Goal: Task Accomplishment & Management: Manage account settings

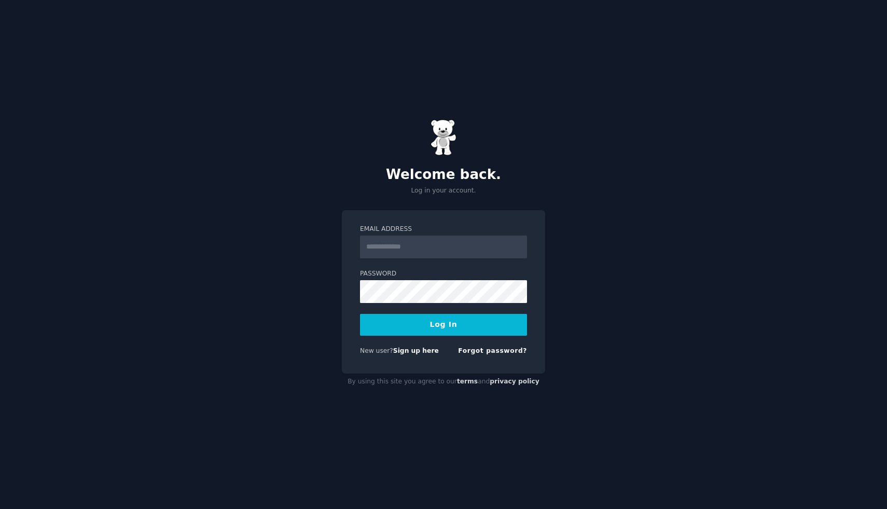
click at [414, 248] on input "Email Address" at bounding box center [443, 247] width 167 height 23
type input "**********"
click at [360, 314] on button "Log In" at bounding box center [443, 325] width 167 height 22
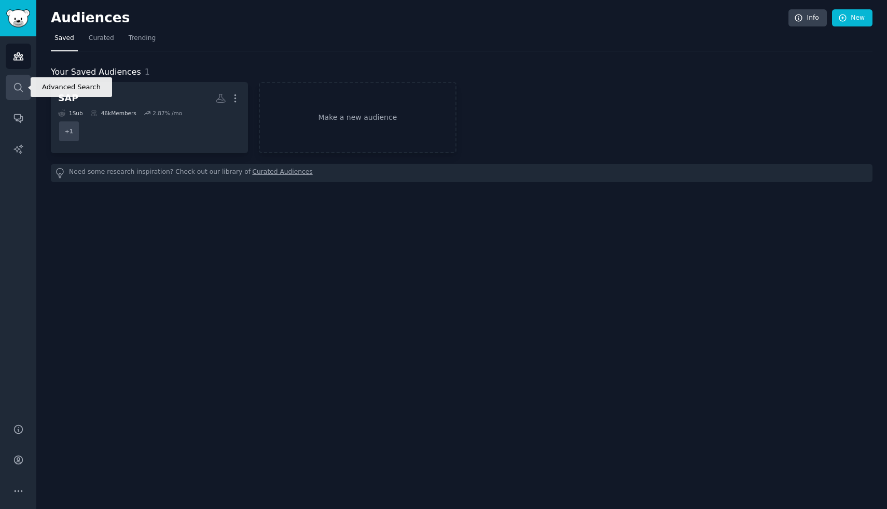
click at [15, 83] on icon "Sidebar" at bounding box center [18, 87] width 11 height 11
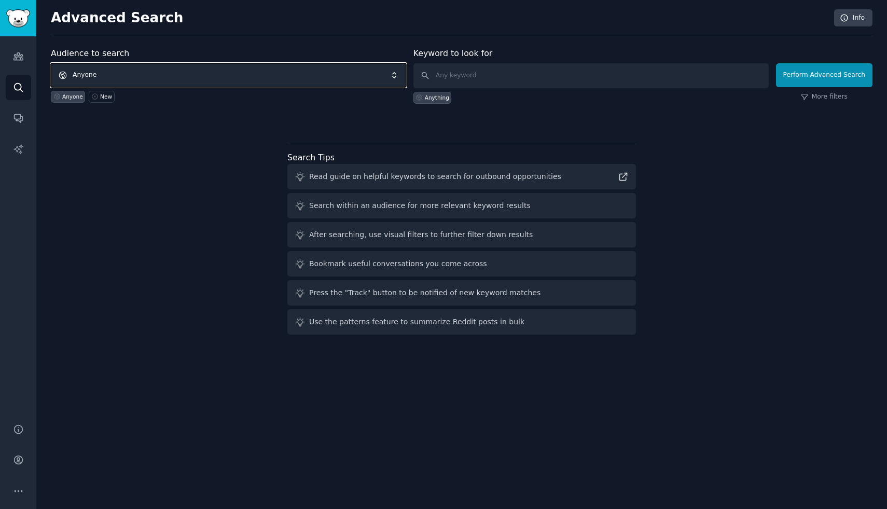
click at [188, 74] on span "Anyone" at bounding box center [228, 75] width 355 height 24
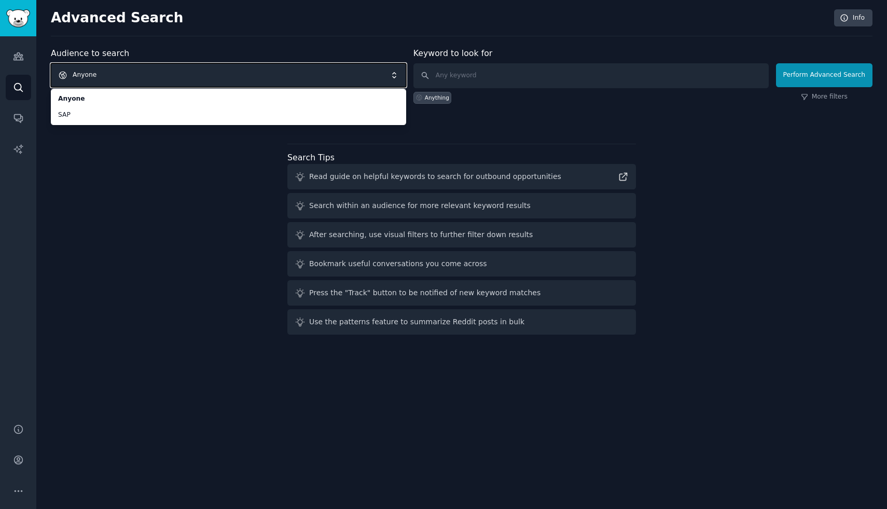
click at [185, 73] on span "Anyone" at bounding box center [228, 75] width 355 height 24
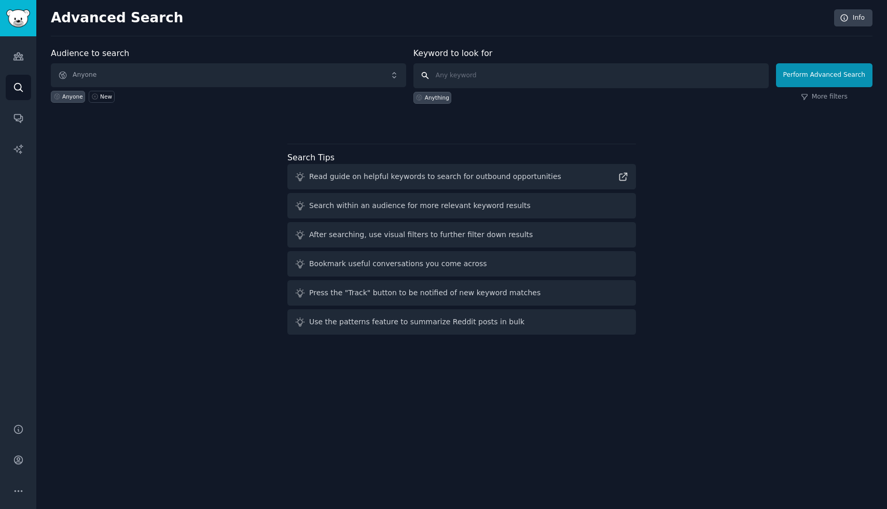
click at [488, 79] on input "text" at bounding box center [590, 75] width 355 height 25
click at [22, 122] on icon "Sidebar" at bounding box center [18, 118] width 11 height 11
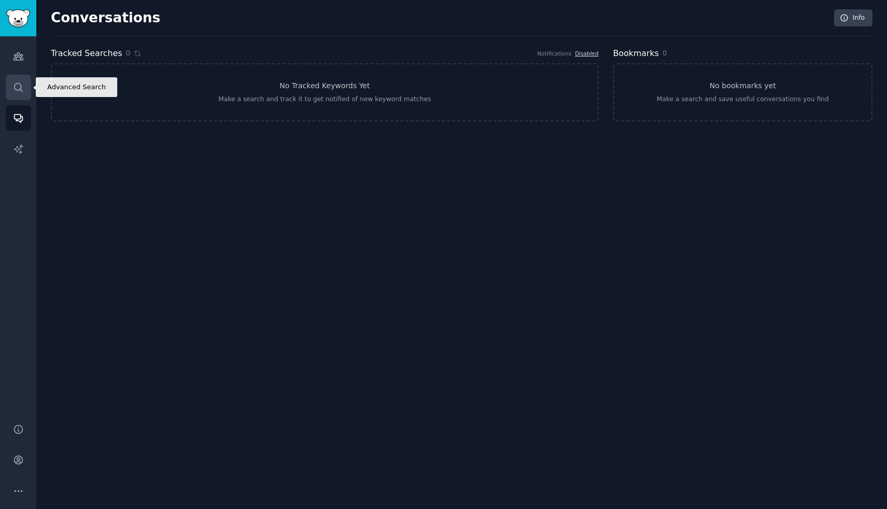
click at [22, 87] on icon "Sidebar" at bounding box center [18, 87] width 11 height 11
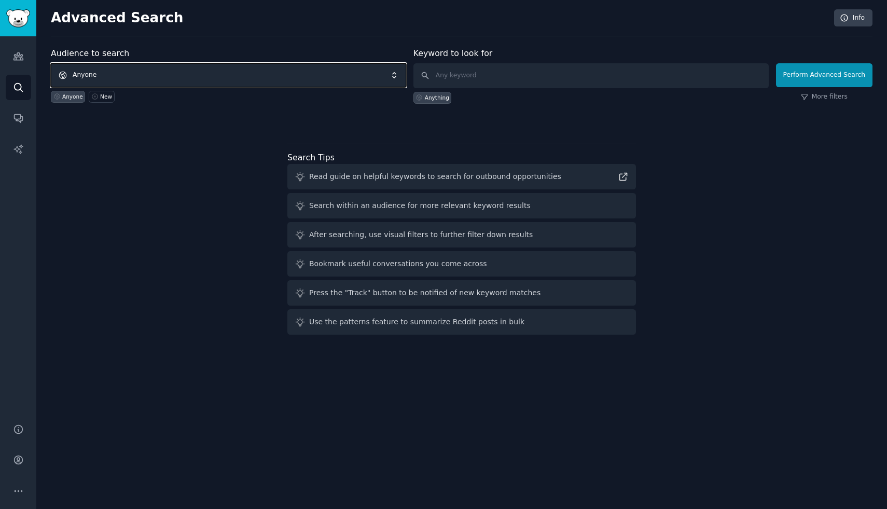
click at [208, 71] on span "Anyone" at bounding box center [228, 75] width 355 height 24
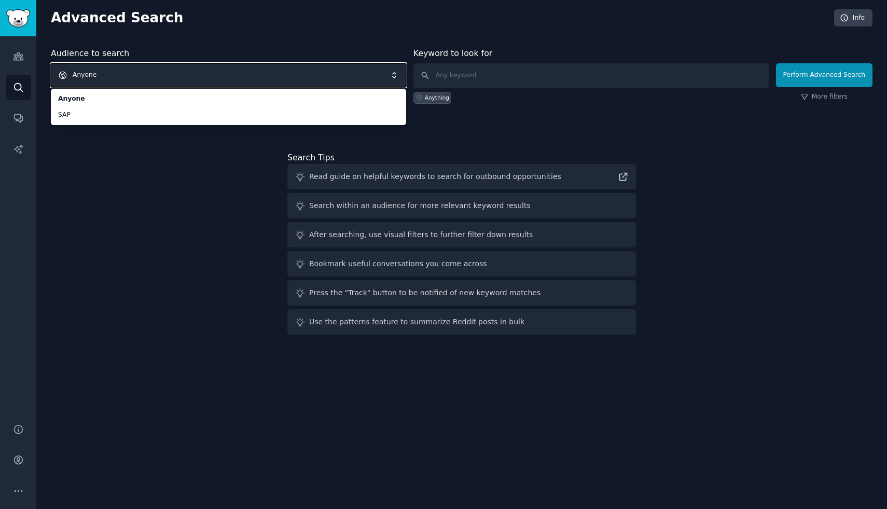
click at [241, 74] on span "Anyone" at bounding box center [228, 75] width 355 height 24
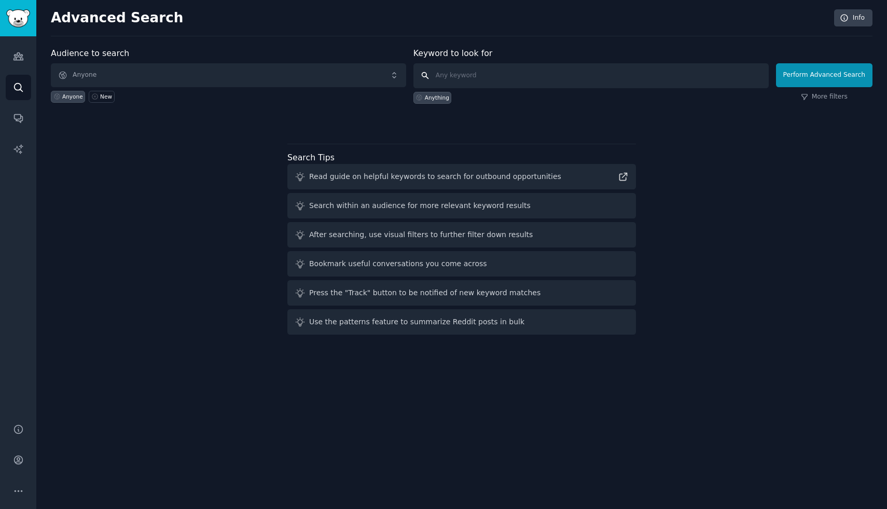
click at [458, 71] on input "text" at bounding box center [590, 75] width 355 height 25
type input "B2b saas, account retrievable, chargebee, AR"
click button "Perform Advanced Search" at bounding box center [824, 75] width 96 height 24
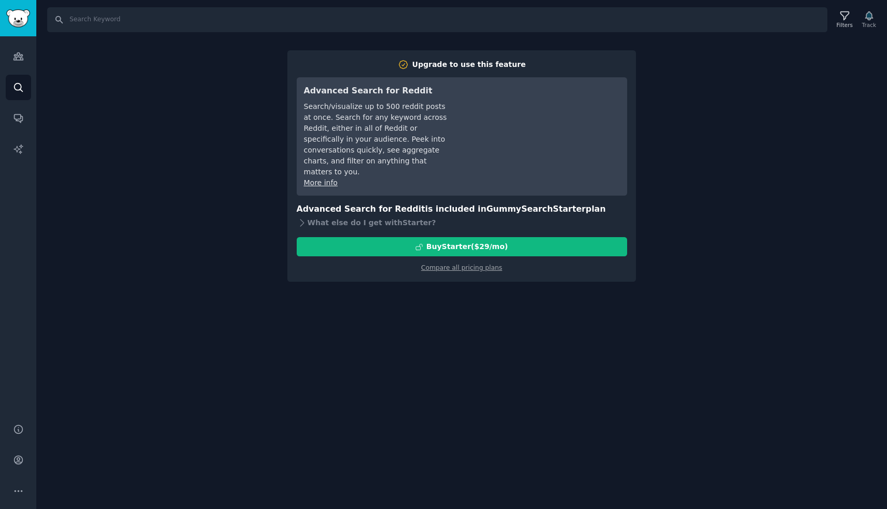
click at [421, 291] on div "Search Filters Track Upgrade to use this feature Advanced Search for Reddit Sea…" at bounding box center [461, 254] width 851 height 509
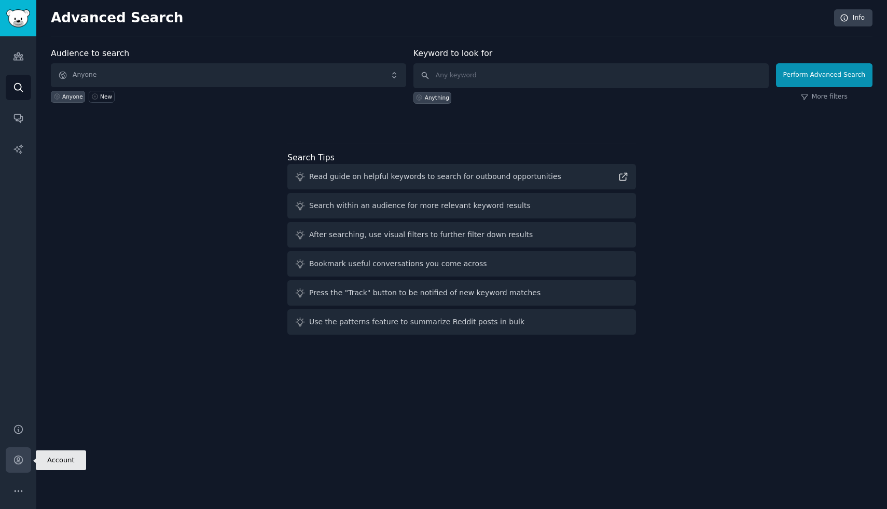
click at [19, 452] on link "Account" at bounding box center [18, 459] width 25 height 25
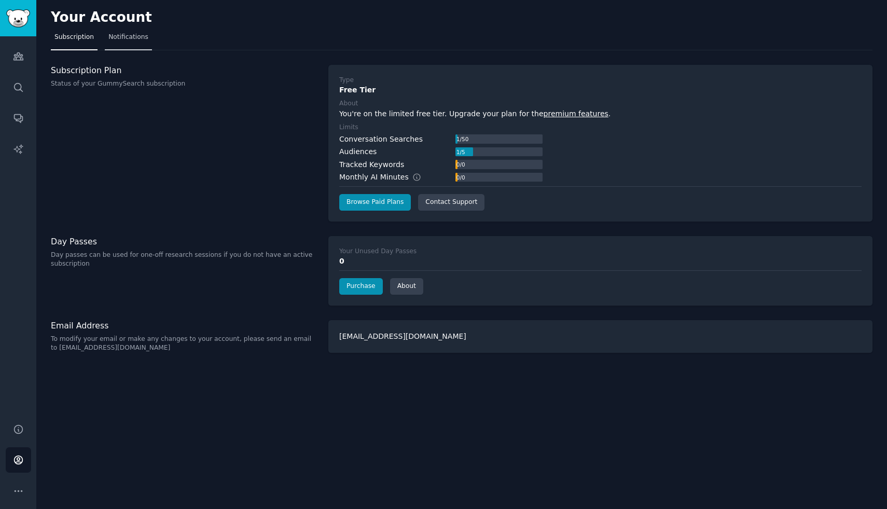
click at [118, 44] on link "Notifications" at bounding box center [128, 39] width 47 height 21
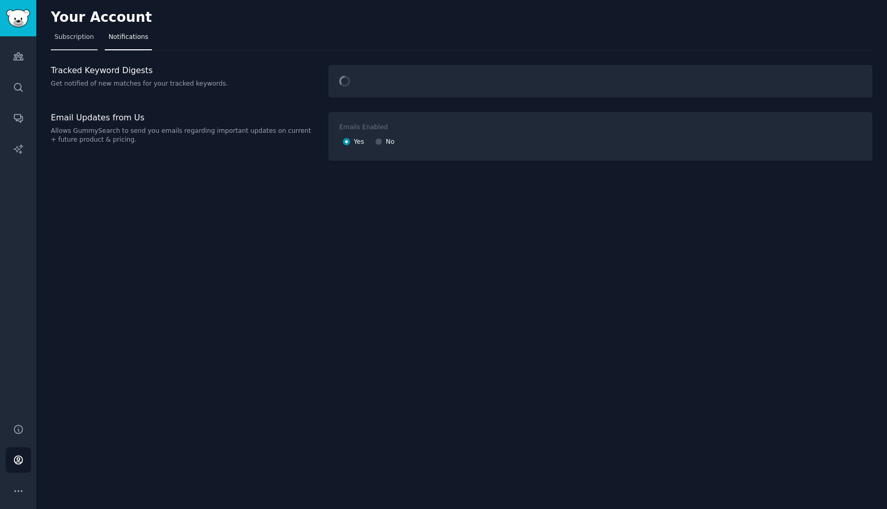
click at [81, 45] on link "Subscription" at bounding box center [74, 39] width 47 height 21
